Goal: Task Accomplishment & Management: Manage account settings

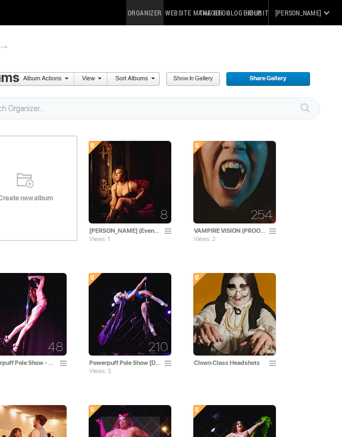
scroll to position [0, 186]
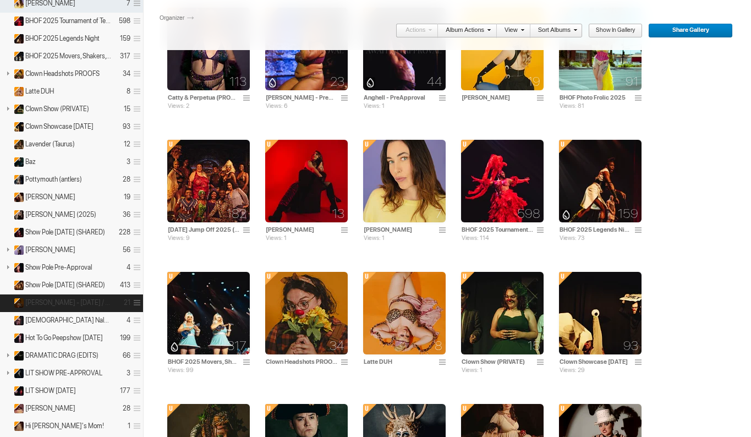
scroll to position [396, 0]
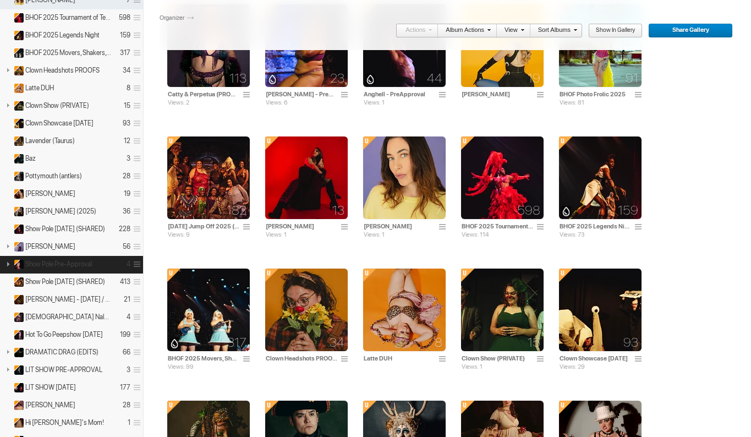
click at [89, 268] on details "Show Pole Pre-Approval 4" at bounding box center [71, 265] width 143 height 18
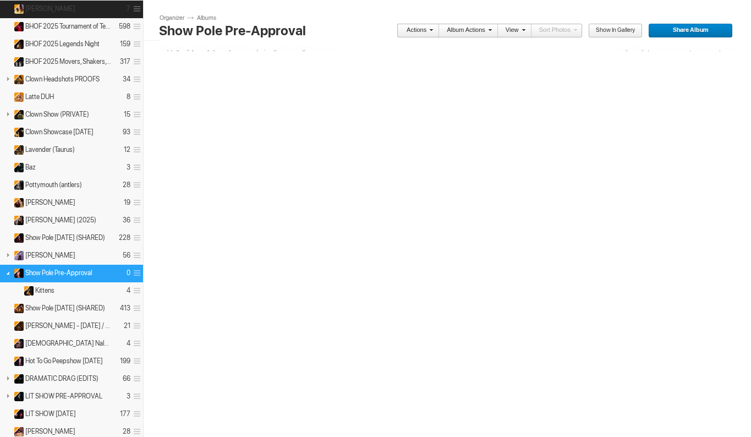
scroll to position [395, 0]
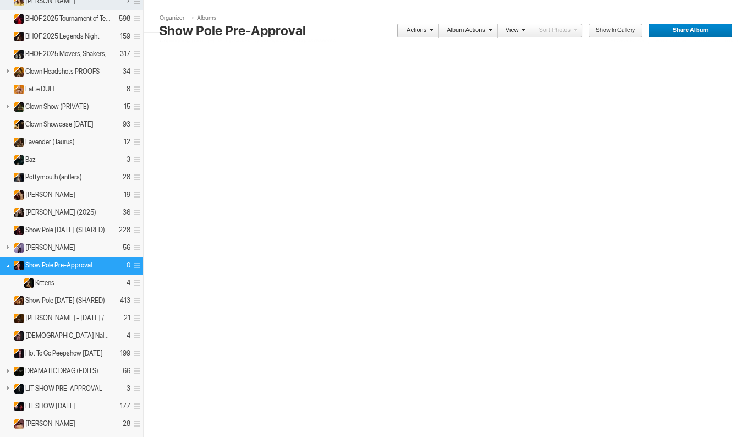
click at [139, 263] on span at bounding box center [135, 265] width 10 height 18
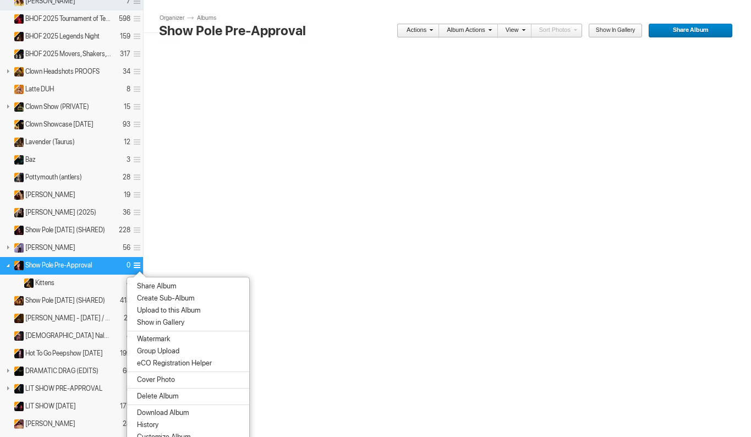
click at [164, 393] on span "Delete Album" at bounding box center [156, 396] width 45 height 9
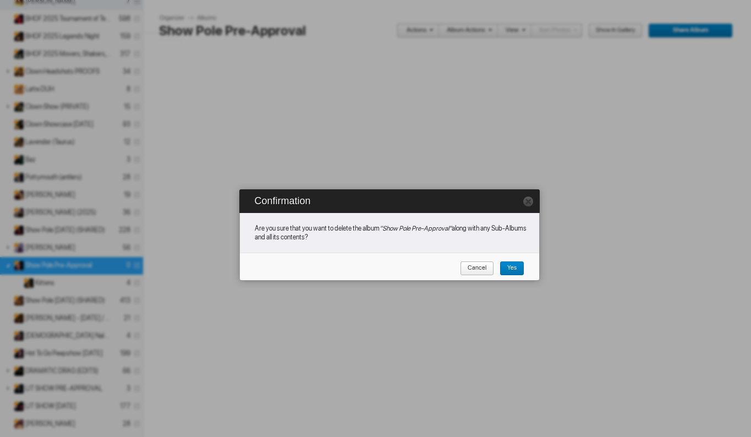
click at [515, 268] on span "Yes" at bounding box center [507, 268] width 17 height 14
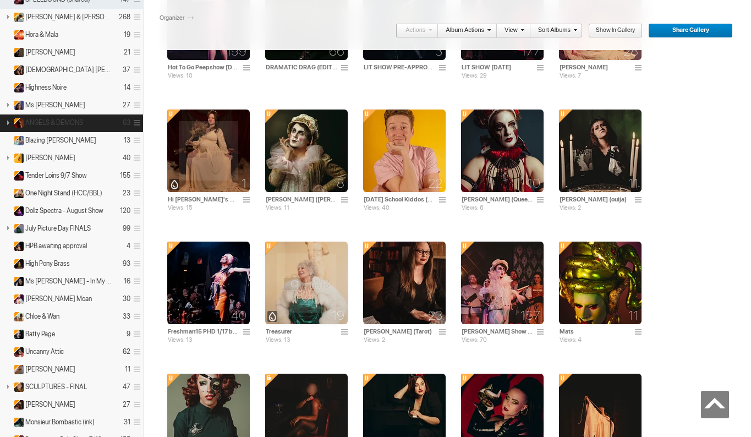
scroll to position [1090, 0]
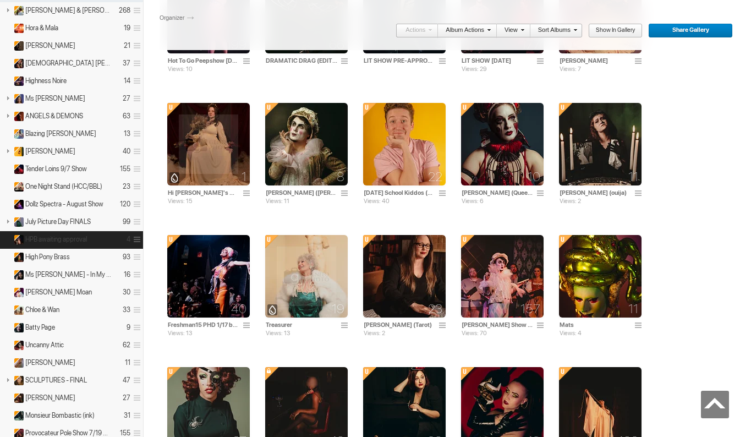
click at [136, 240] on span at bounding box center [135, 239] width 10 height 18
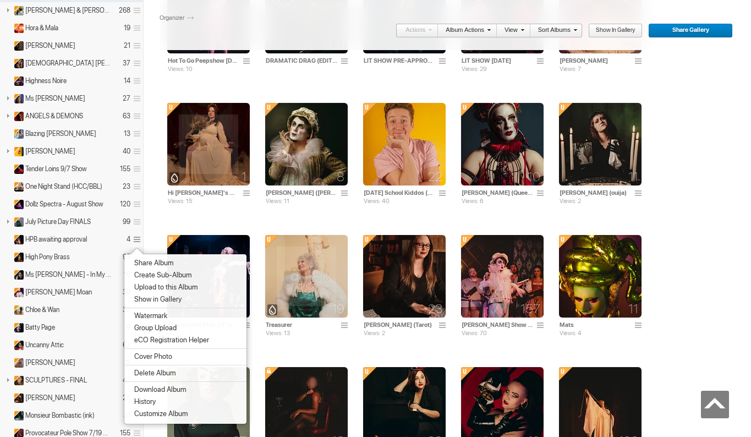
click at [159, 372] on span "Delete Album" at bounding box center [153, 373] width 45 height 9
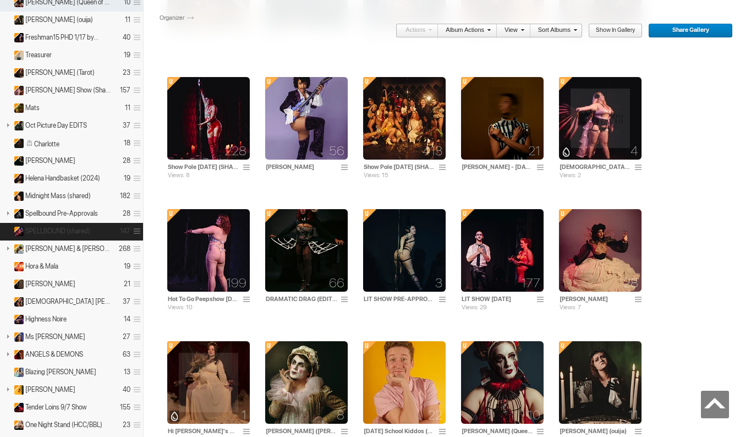
scroll to position [850, 0]
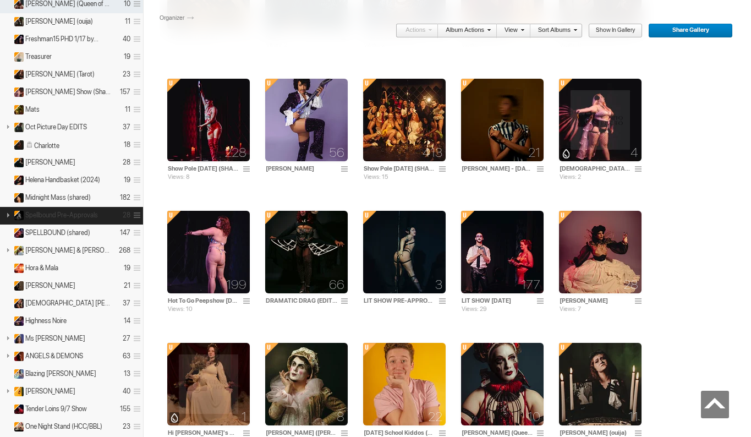
click at [109, 215] on details "Spellbound Pre-Approvals 28" at bounding box center [71, 216] width 143 height 18
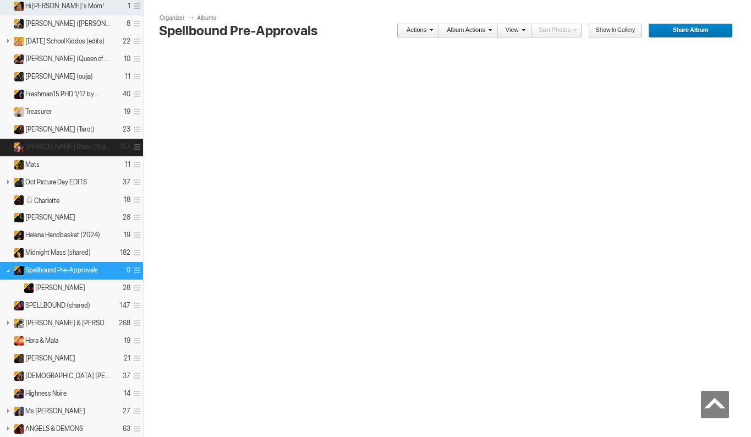
scroll to position [804, 0]
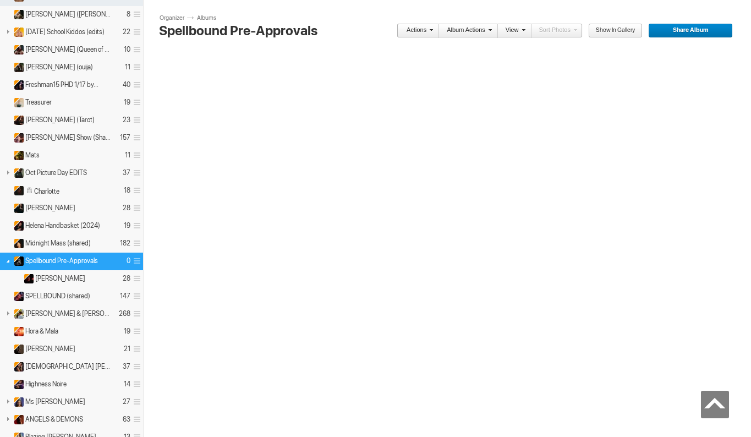
click at [140, 262] on span at bounding box center [135, 261] width 10 height 18
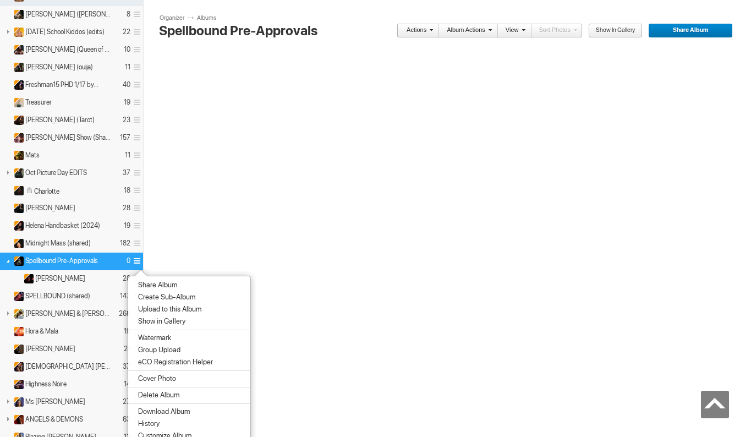
click at [156, 398] on span "Delete Album" at bounding box center [157, 395] width 45 height 9
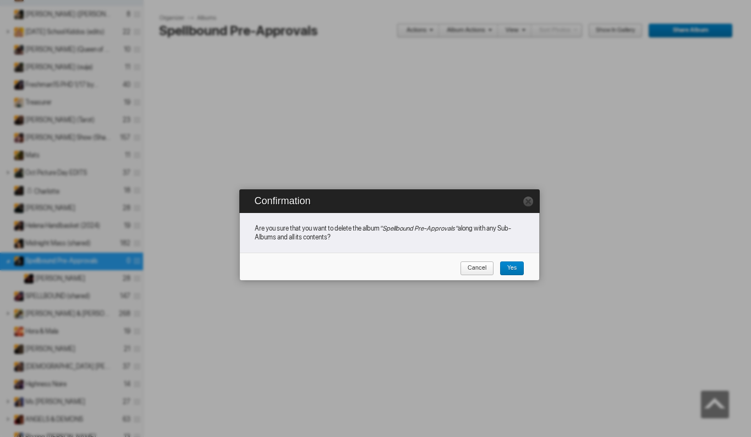
click at [516, 267] on span "Yes" at bounding box center [507, 268] width 17 height 14
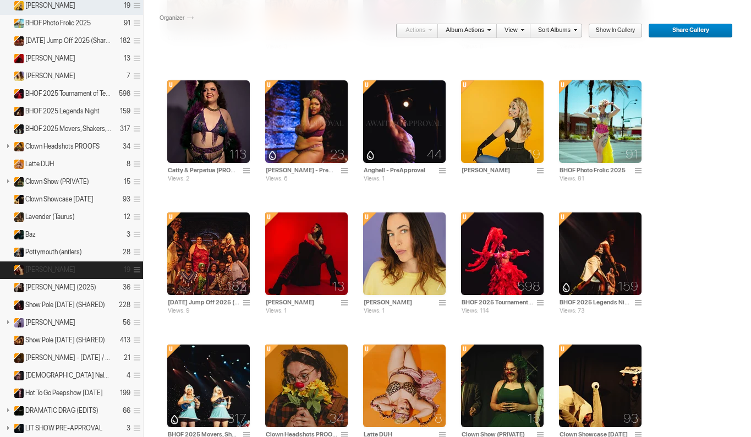
scroll to position [310, 0]
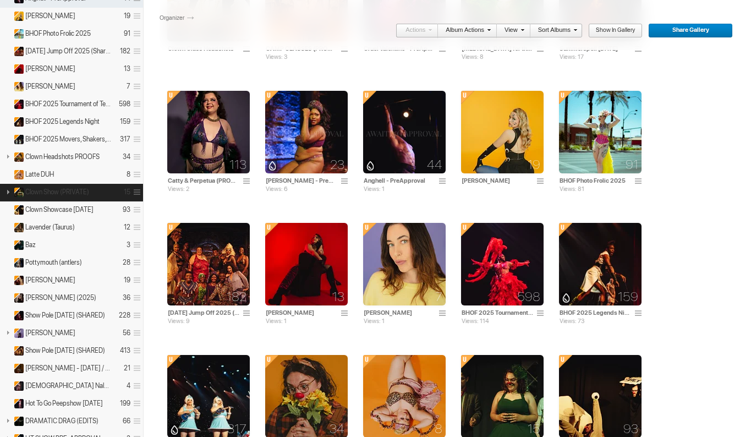
click at [110, 193] on details "Clown Show (PRIVATE) 15" at bounding box center [71, 193] width 143 height 18
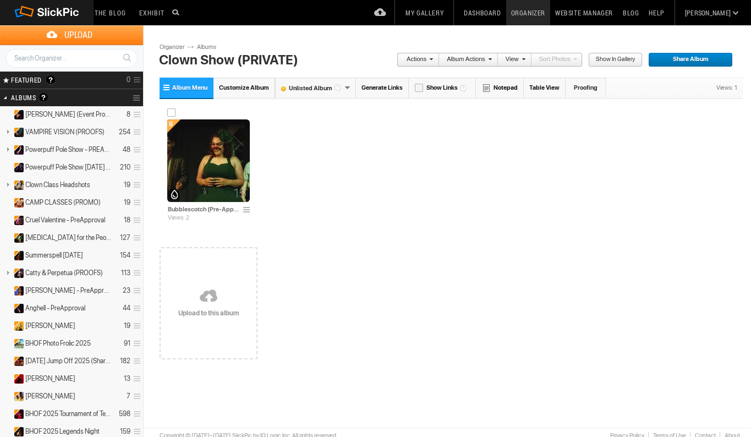
click at [217, 166] on img at bounding box center [208, 160] width 83 height 83
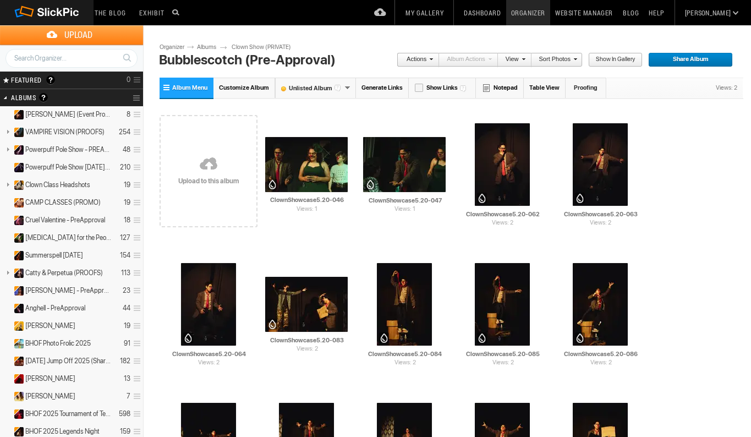
click at [542, 89] on link "Table View" at bounding box center [545, 88] width 42 height 20
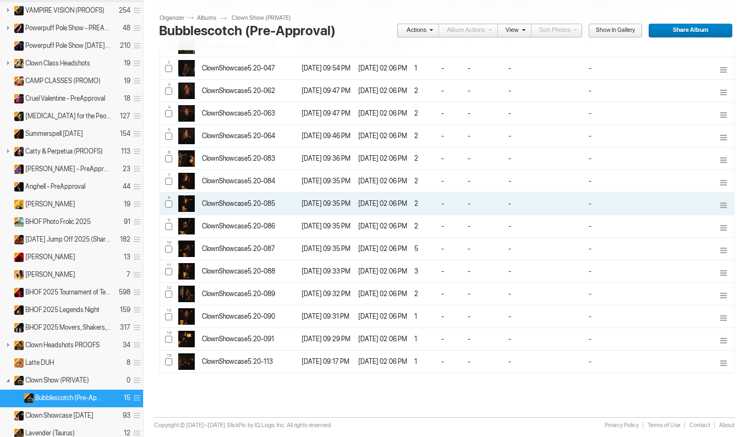
scroll to position [127, 0]
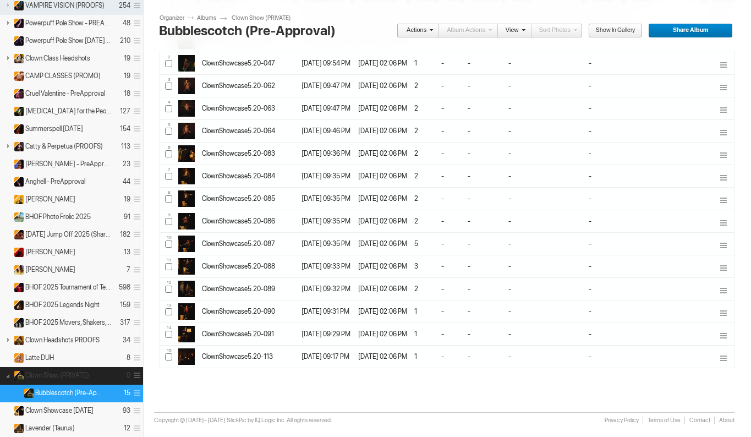
click at [137, 377] on span at bounding box center [135, 375] width 10 height 18
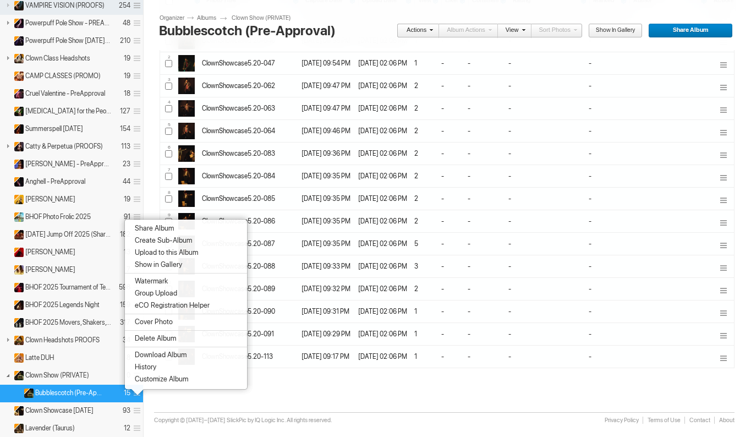
click at [155, 337] on span "Delete Album" at bounding box center [153, 338] width 45 height 9
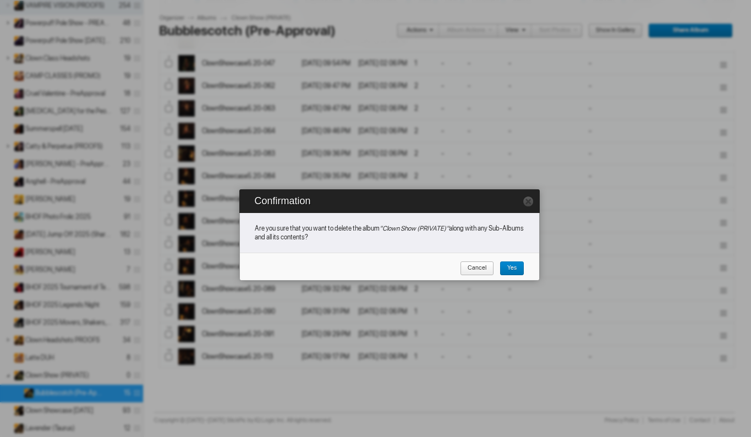
click at [512, 266] on span "Yes" at bounding box center [507, 268] width 17 height 14
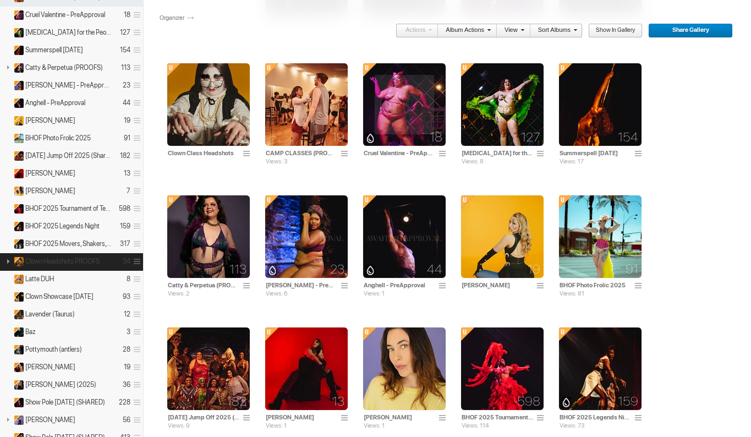
scroll to position [207, 0]
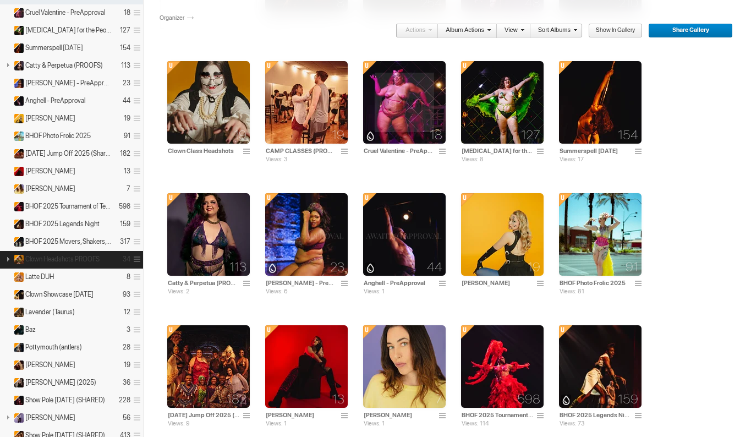
click at [105, 258] on details "Clown Headshots PROOFS 34" at bounding box center [71, 260] width 143 height 18
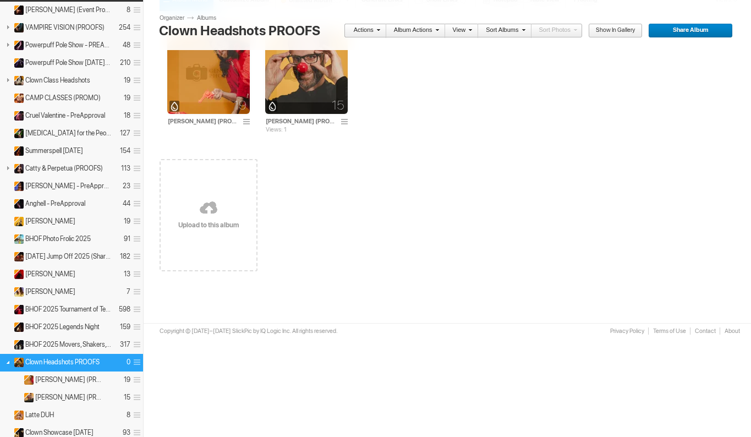
scroll to position [107, 0]
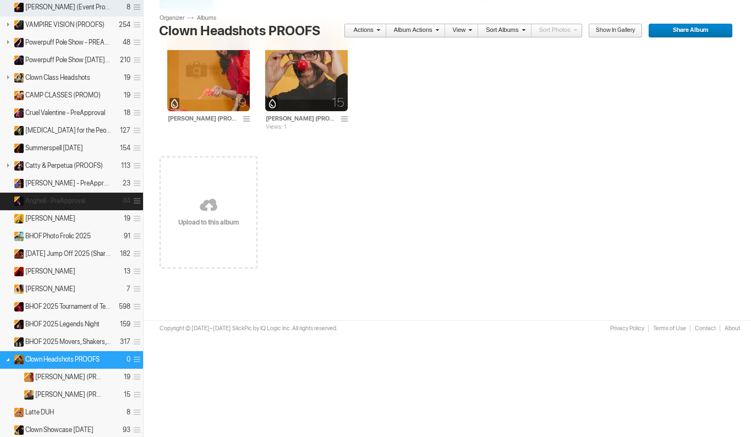
click at [75, 199] on span "Anghell - PreApproval" at bounding box center [55, 200] width 60 height 9
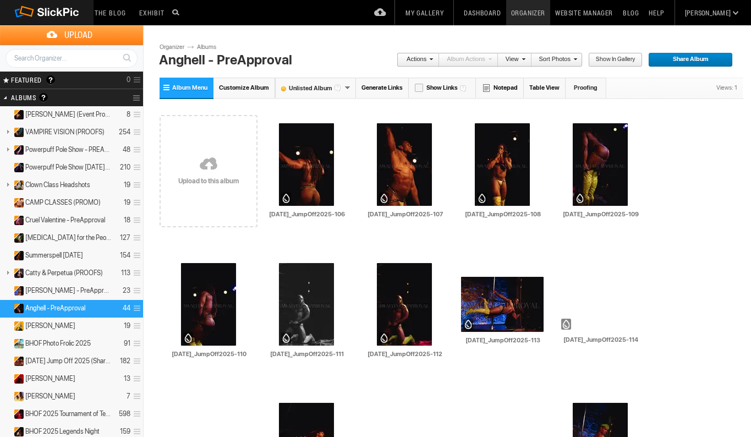
click at [540, 89] on link "Table View" at bounding box center [545, 88] width 42 height 20
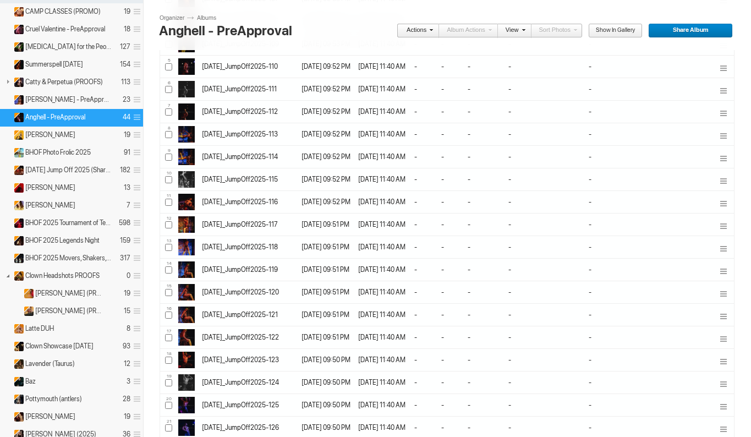
scroll to position [75, 0]
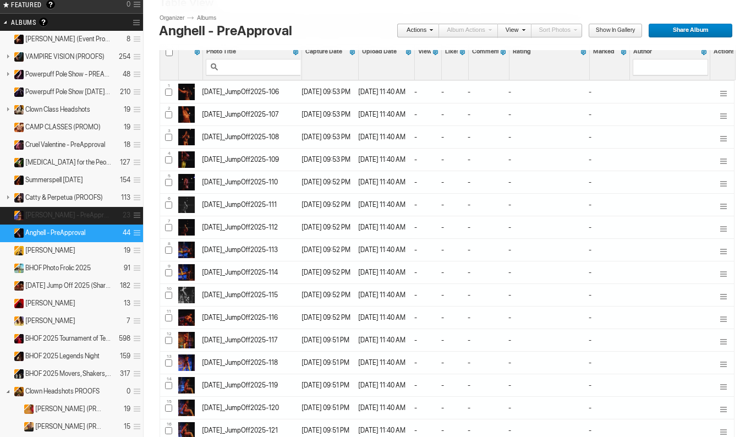
click at [89, 215] on span "[PERSON_NAME] - PreApproval" at bounding box center [68, 215] width 86 height 9
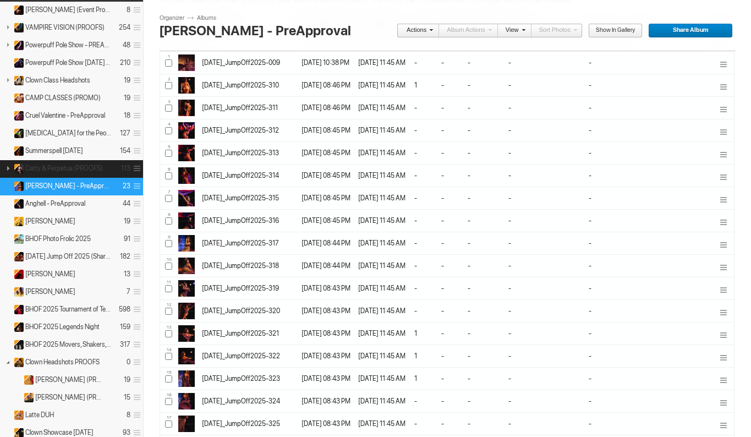
scroll to position [97, 0]
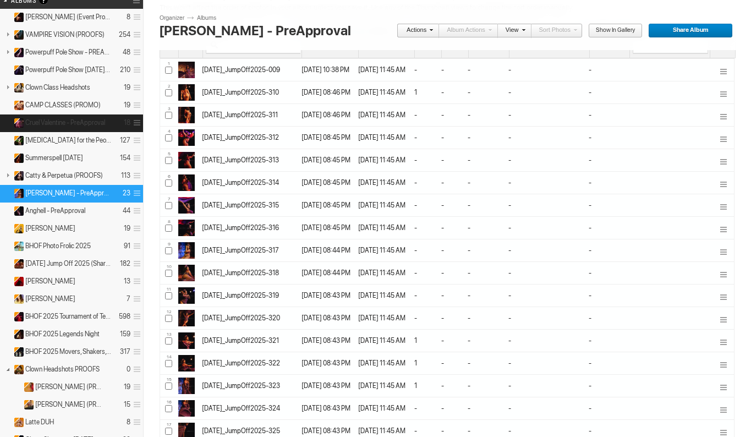
click at [100, 124] on span "Cruel Valentine - PreApproval" at bounding box center [65, 122] width 80 height 9
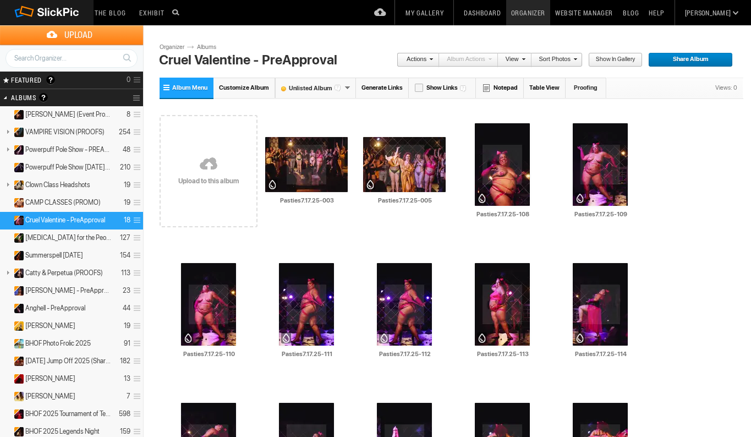
click at [547, 87] on link "Table View" at bounding box center [545, 88] width 42 height 20
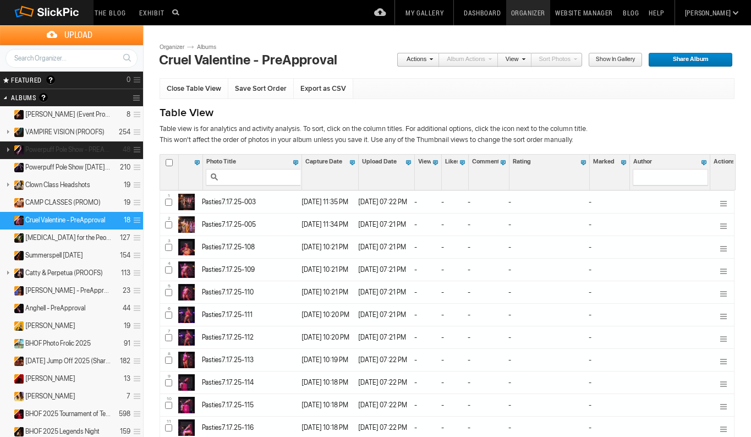
click at [83, 153] on span "Powerpuff Pole Show - PREAPPROVAL" at bounding box center [68, 149] width 86 height 9
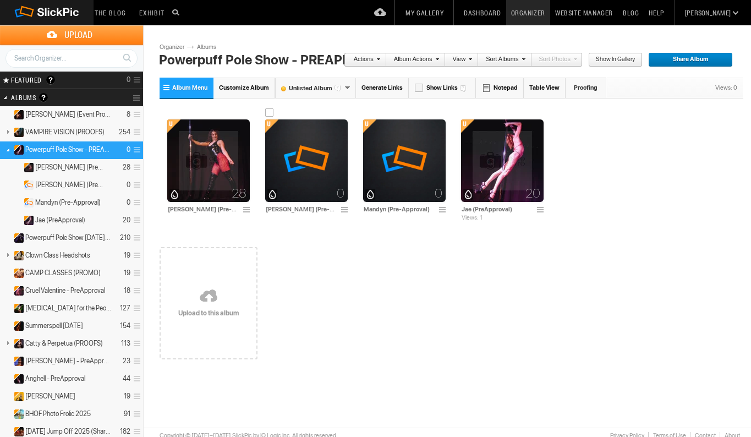
click at [344, 209] on span at bounding box center [345, 210] width 11 height 9
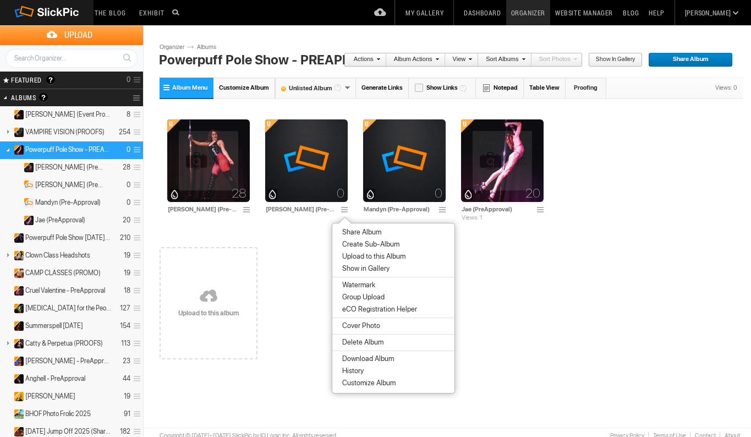
click at [359, 339] on span "Delete Album" at bounding box center [361, 342] width 45 height 9
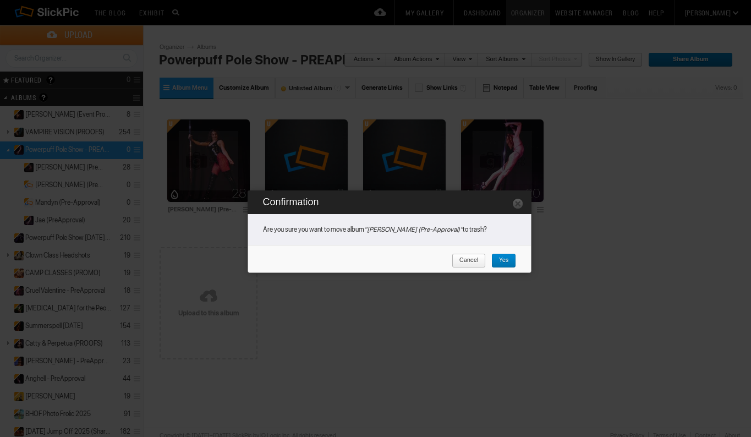
click at [504, 262] on span "Yes" at bounding box center [499, 261] width 17 height 14
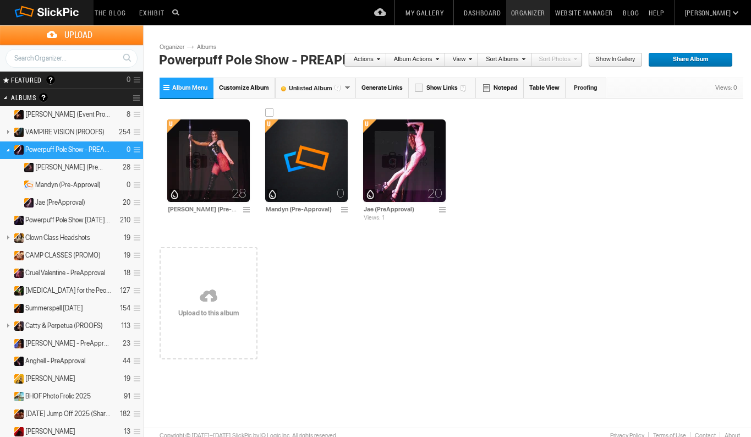
click at [343, 211] on span at bounding box center [345, 210] width 11 height 9
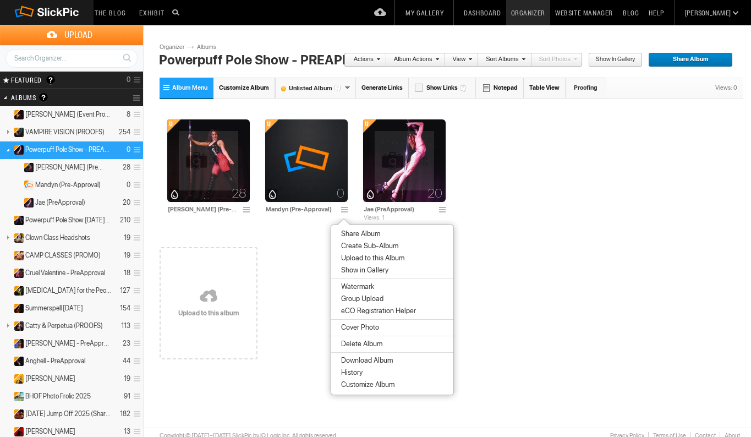
click at [354, 347] on span "Delete Album" at bounding box center [360, 343] width 45 height 9
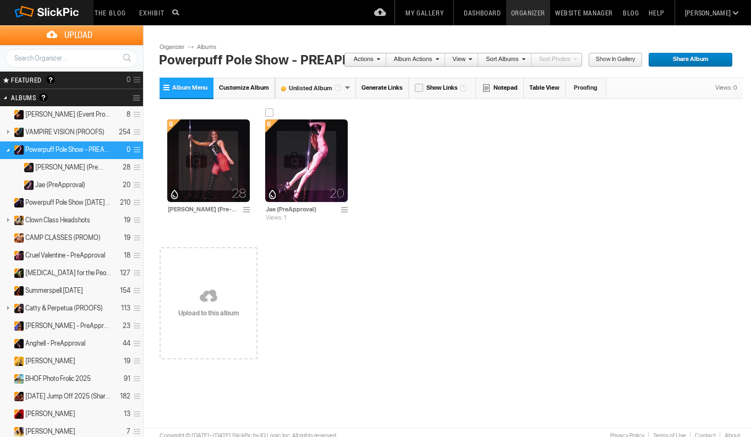
click at [311, 167] on img at bounding box center [306, 160] width 83 height 83
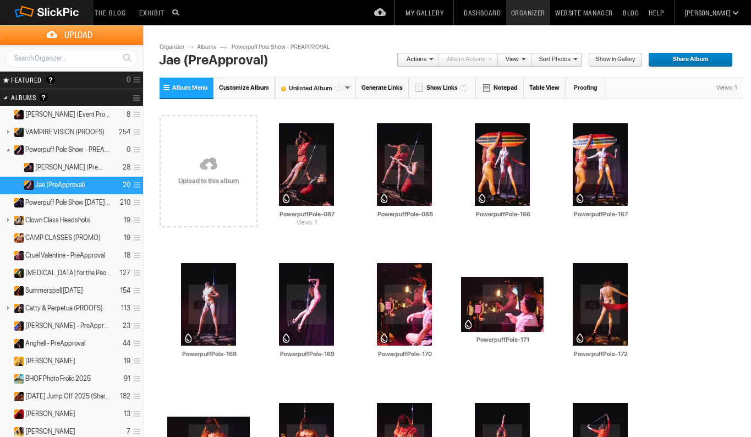
click at [548, 89] on link "Table View" at bounding box center [545, 88] width 42 height 20
